Goal: Navigation & Orientation: Find specific page/section

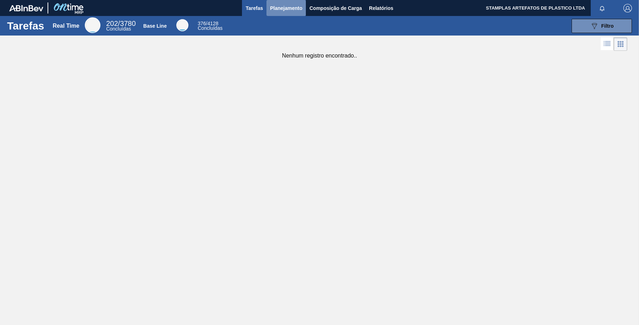
click at [293, 9] on span "Planejamento" at bounding box center [286, 8] width 32 height 9
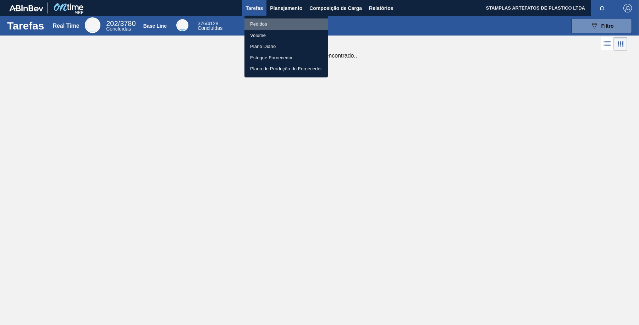
click at [274, 26] on li "Pedidos" at bounding box center [286, 23] width 83 height 11
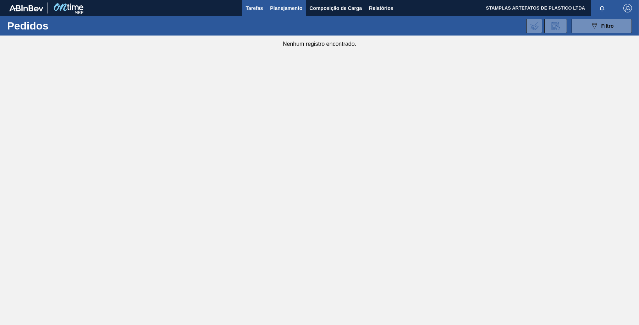
click at [254, 8] on span "Tarefas" at bounding box center [254, 8] width 17 height 9
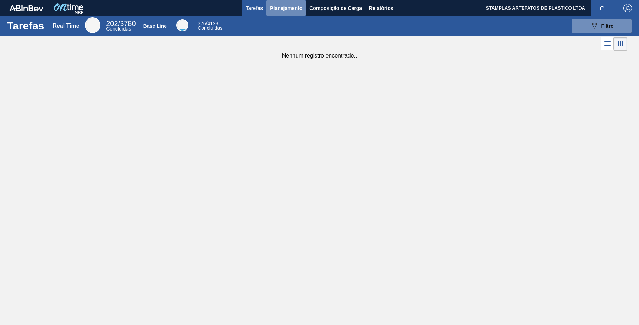
click at [288, 5] on span "Planejamento" at bounding box center [286, 8] width 32 height 9
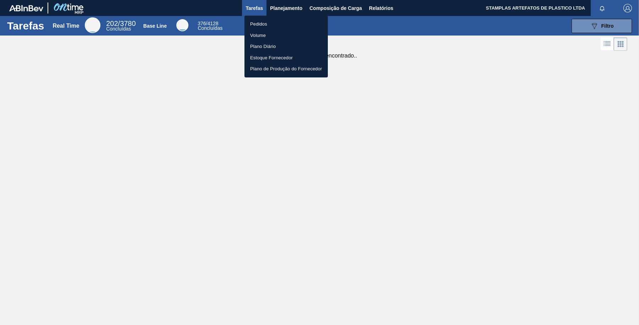
click at [265, 23] on li "Pedidos" at bounding box center [286, 23] width 83 height 11
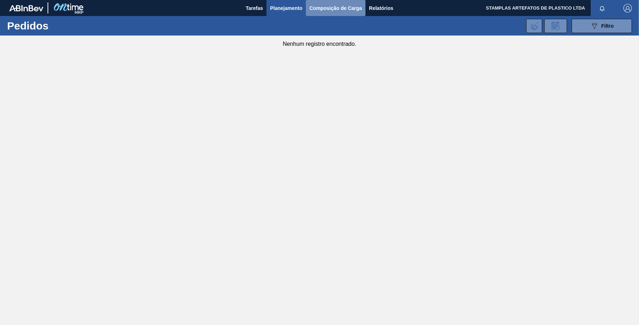
click at [324, 7] on span "Composição de Carga" at bounding box center [336, 8] width 53 height 9
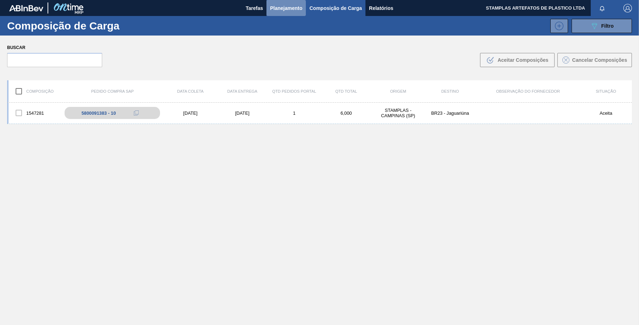
click at [300, 8] on span "Planejamento" at bounding box center [286, 8] width 32 height 9
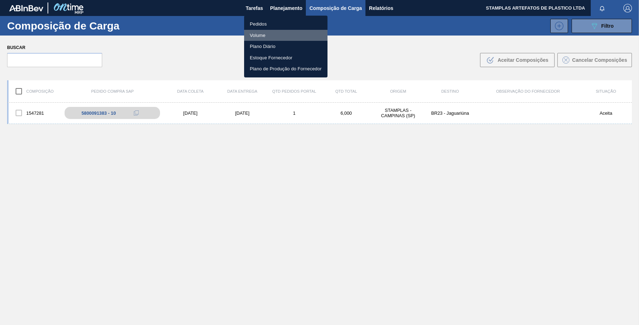
click at [260, 34] on li "Volume" at bounding box center [285, 35] width 83 height 11
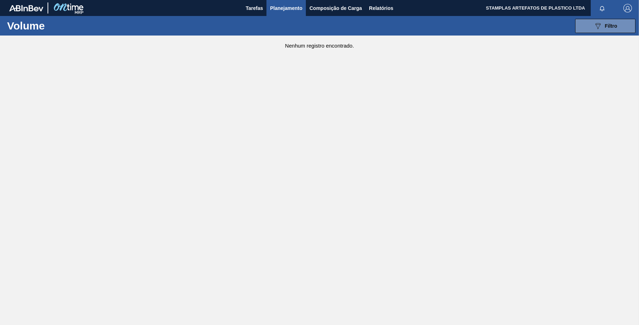
click at [285, 9] on span "Planejamento" at bounding box center [286, 8] width 32 height 9
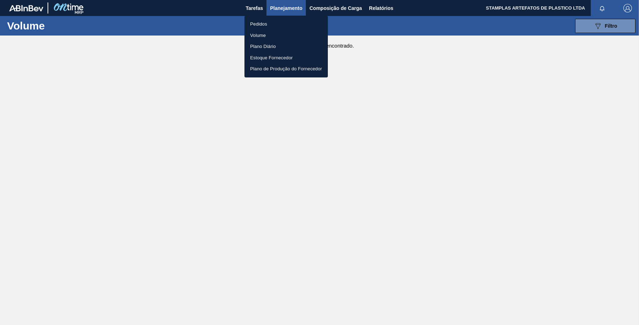
click at [277, 25] on li "Pedidos" at bounding box center [286, 23] width 83 height 11
